Goal: Information Seeking & Learning: Learn about a topic

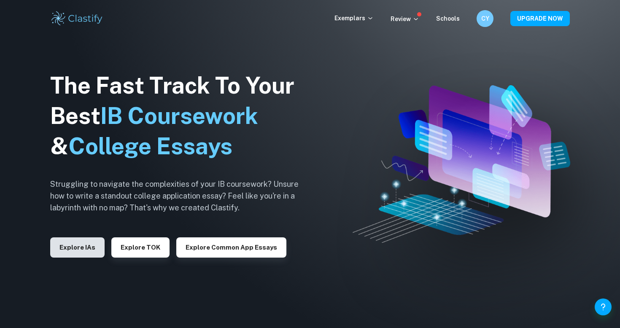
click at [85, 257] on button "Explore IAs" at bounding box center [77, 247] width 54 height 20
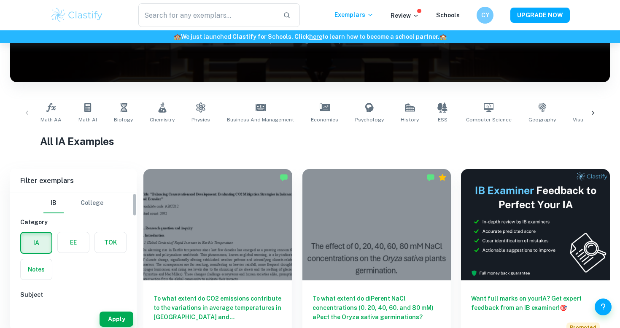
scroll to position [133, 0]
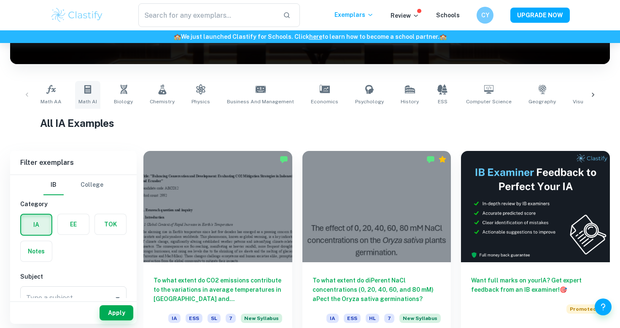
click at [84, 105] on span "Math AI" at bounding box center [87, 102] width 19 height 8
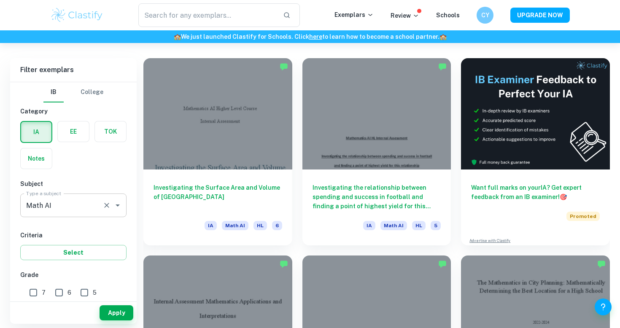
scroll to position [56, 0]
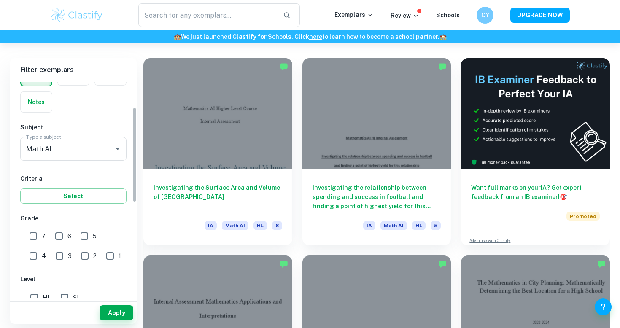
click at [40, 230] on input "7" at bounding box center [33, 236] width 17 height 17
checkbox input "true"
click at [65, 235] on input "6" at bounding box center [59, 236] width 17 height 17
checkbox input "true"
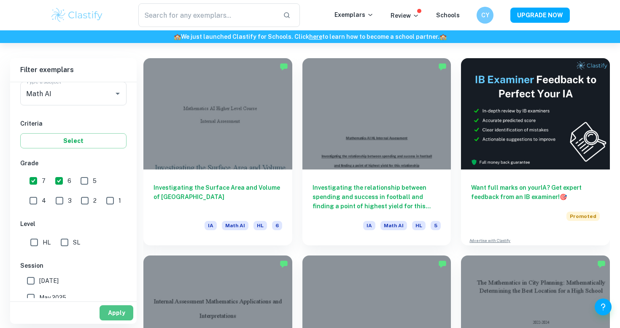
click at [109, 315] on button "Apply" at bounding box center [116, 312] width 34 height 15
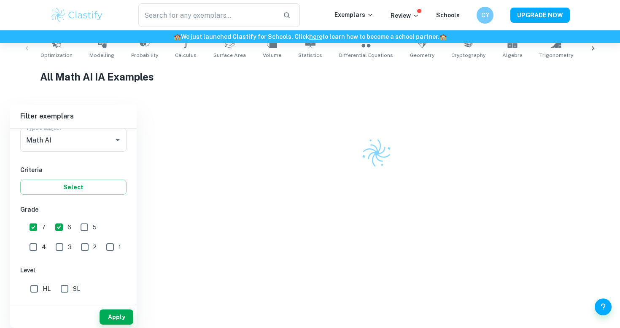
scroll to position [226, 0]
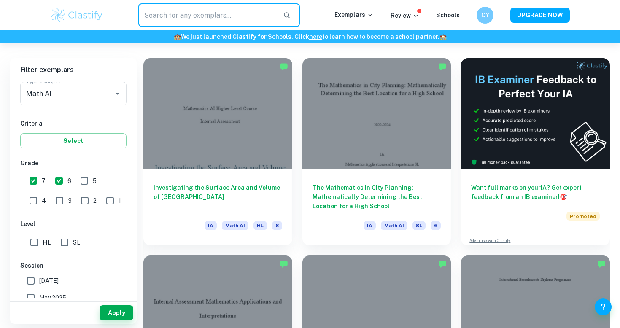
click at [215, 13] on input "text" at bounding box center [207, 15] width 138 height 24
type input "Modelling"
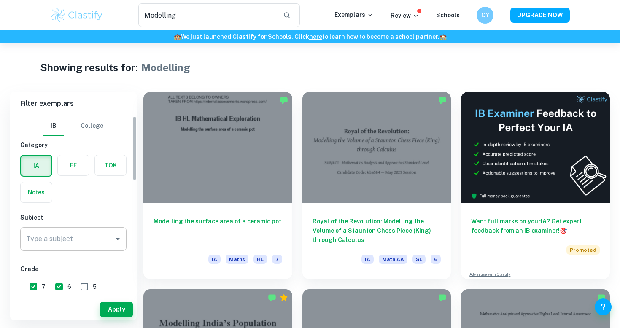
click at [89, 247] on div "Type a subject" at bounding box center [73, 239] width 106 height 24
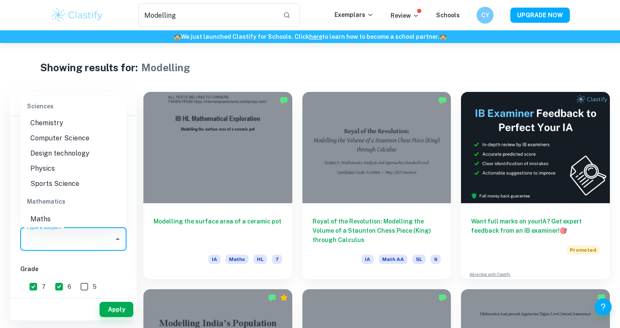
scroll to position [1119, 0]
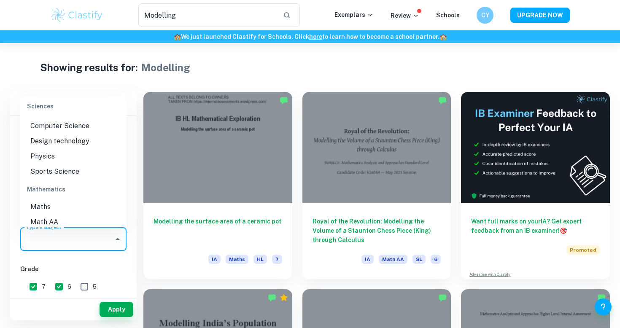
click at [56, 230] on li "Math AI" at bounding box center [73, 237] width 106 height 15
type input "Math AI"
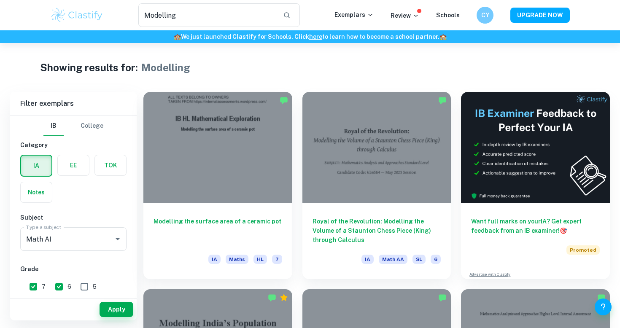
click at [121, 302] on button "Apply" at bounding box center [116, 309] width 34 height 15
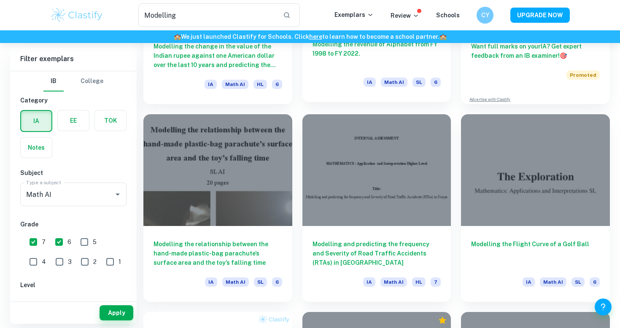
scroll to position [207, 0]
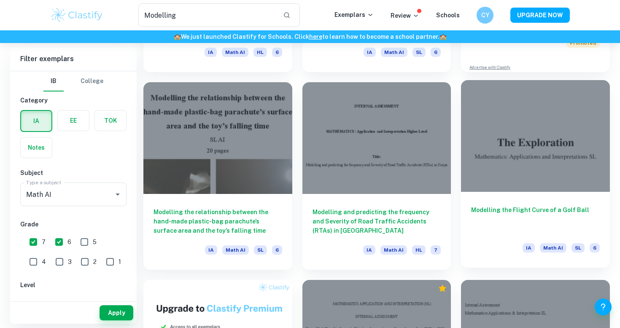
click at [481, 127] on div at bounding box center [535, 135] width 149 height 111
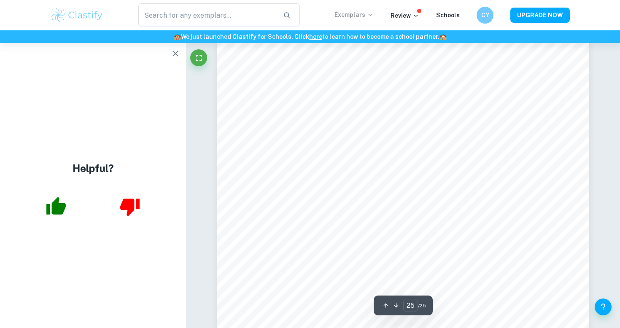
scroll to position [12129, 0]
click at [175, 55] on icon "button" at bounding box center [175, 53] width 10 height 10
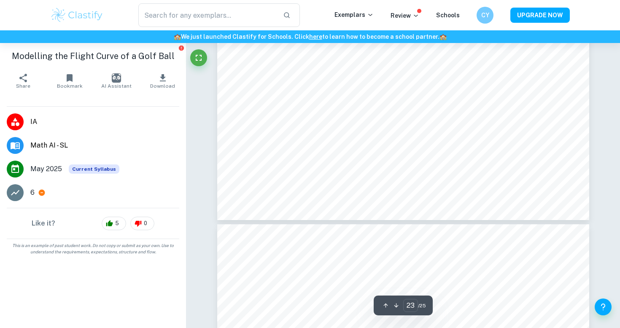
scroll to position [11057, 0]
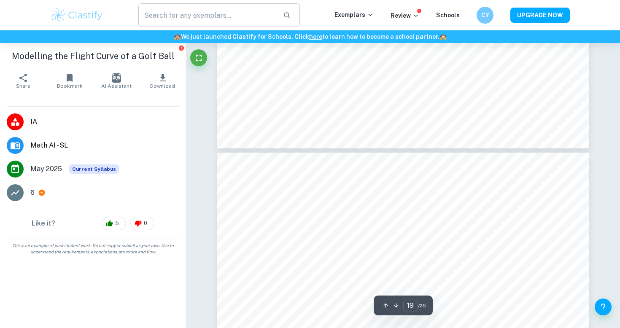
type input "18"
